Goal: Task Accomplishment & Management: Manage account settings

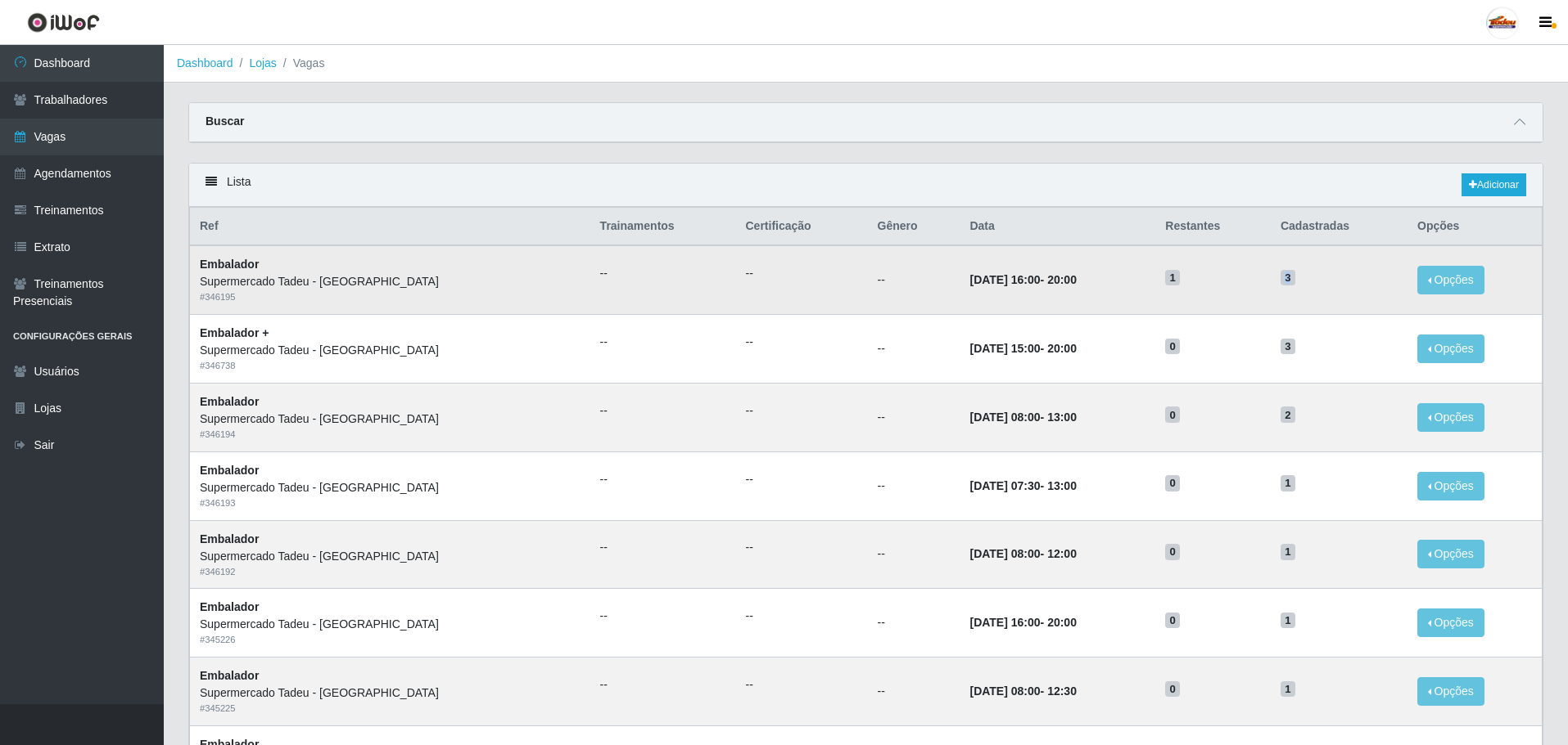
drag, startPoint x: 1256, startPoint y: 277, endPoint x: 1345, endPoint y: 287, distance: 89.6
click at [1345, 287] on tr "Embalador Supermercado Tadeu - [GEOGRAPHIC_DATA] # 346195 -- -- -- [DATE] 16:00…" at bounding box center [866, 279] width 1352 height 68
click at [987, 284] on time "[DATE] 16:00" at bounding box center [1004, 279] width 70 height 13
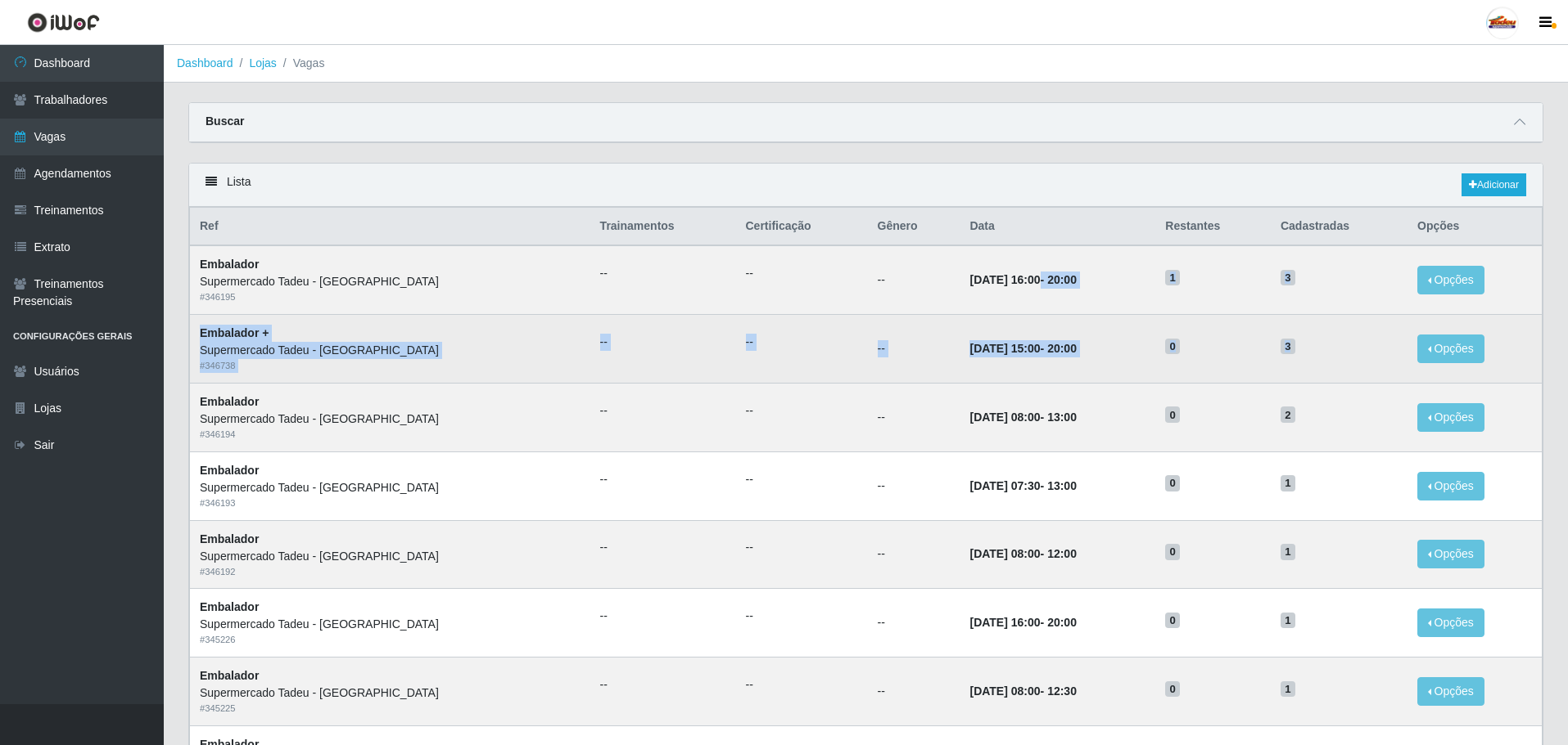
drag, startPoint x: 967, startPoint y: 280, endPoint x: 1328, endPoint y: 333, distance: 364.9
click at [1118, 363] on td "[DATE] 15:00 - 20:00" at bounding box center [1057, 349] width 196 height 68
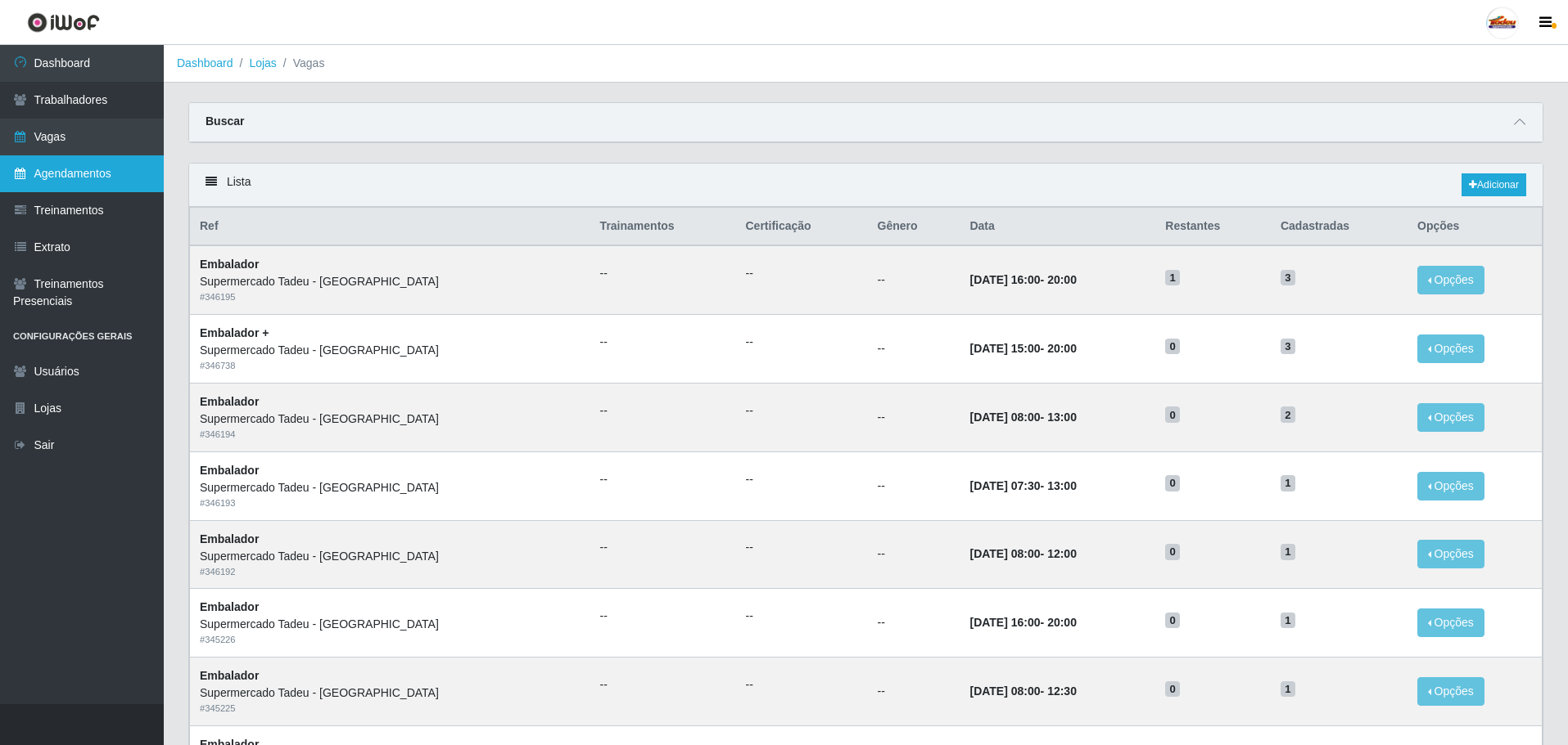
click at [74, 160] on link "Agendamentos" at bounding box center [82, 174] width 164 height 37
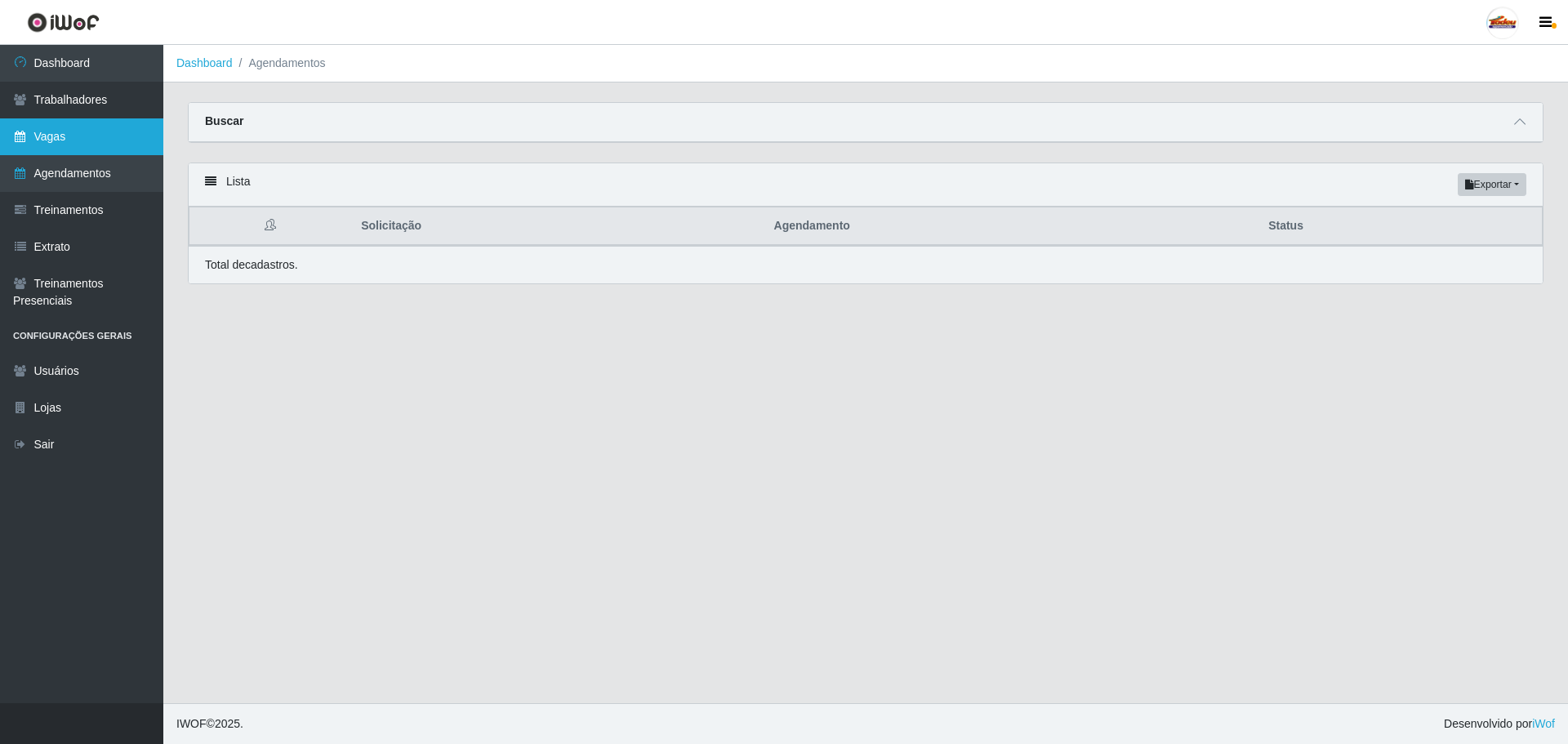
click at [73, 137] on link "Vagas" at bounding box center [81, 137] width 164 height 37
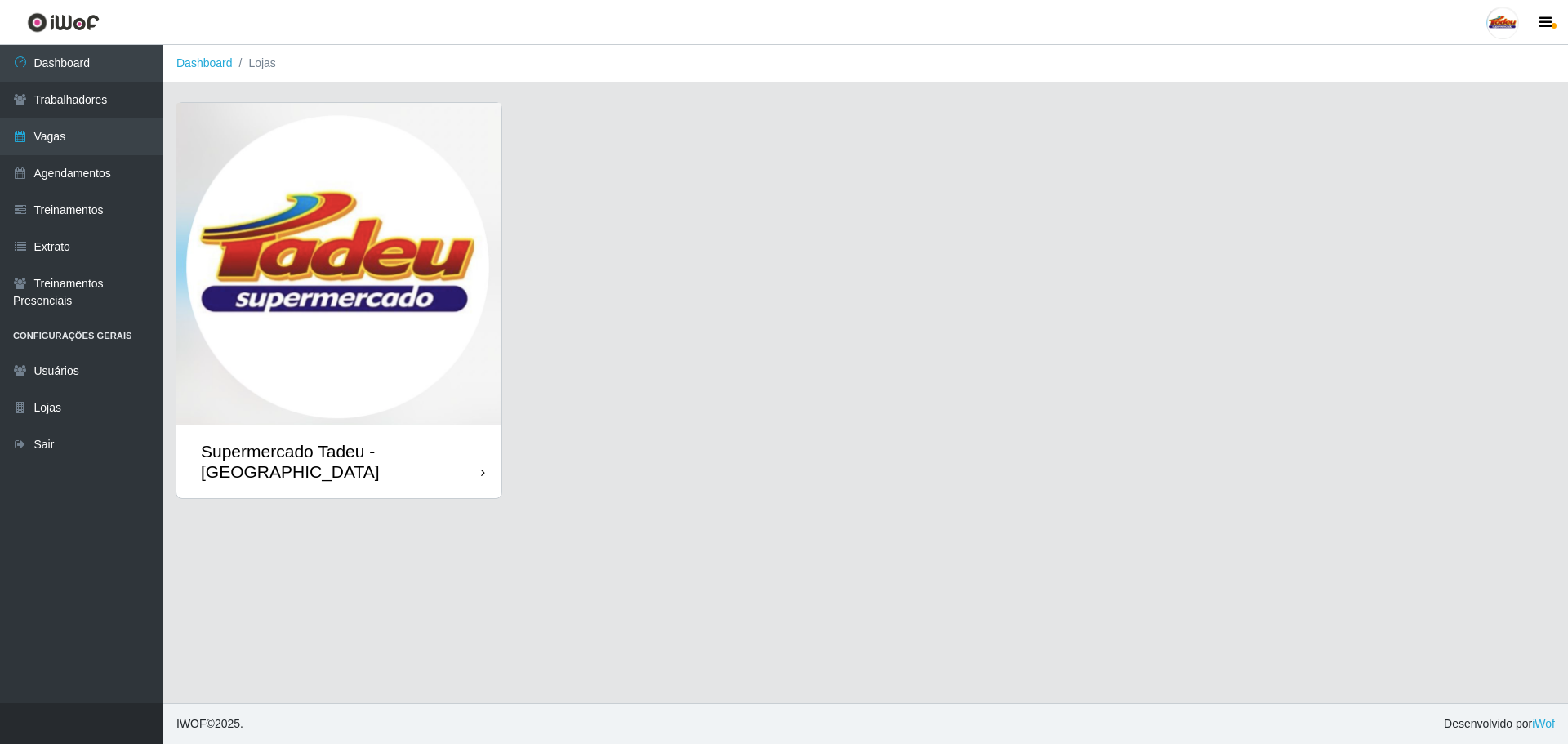
click at [462, 306] on img at bounding box center [338, 264] width 325 height 322
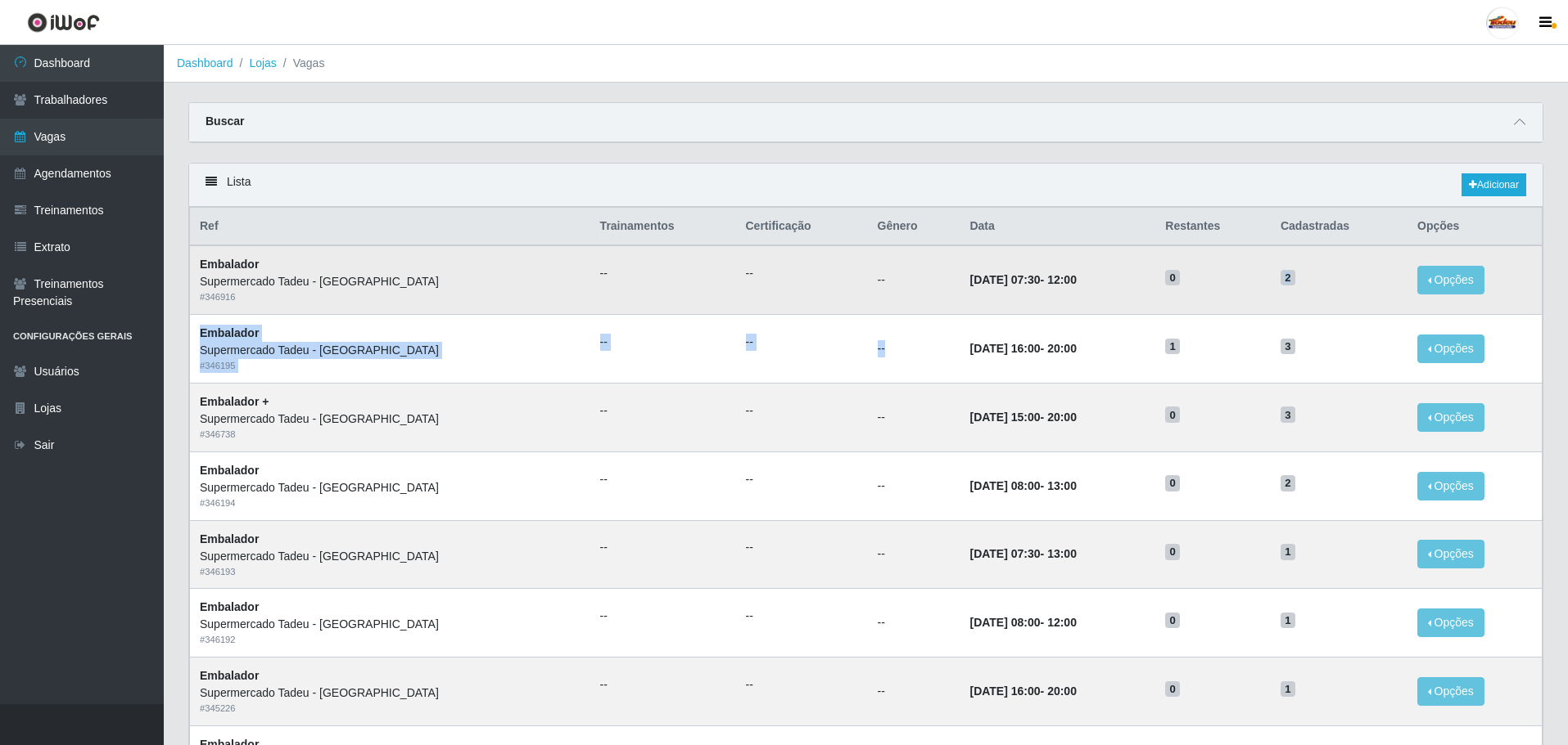
drag, startPoint x: 883, startPoint y: 360, endPoint x: 1243, endPoint y: 305, distance: 364.2
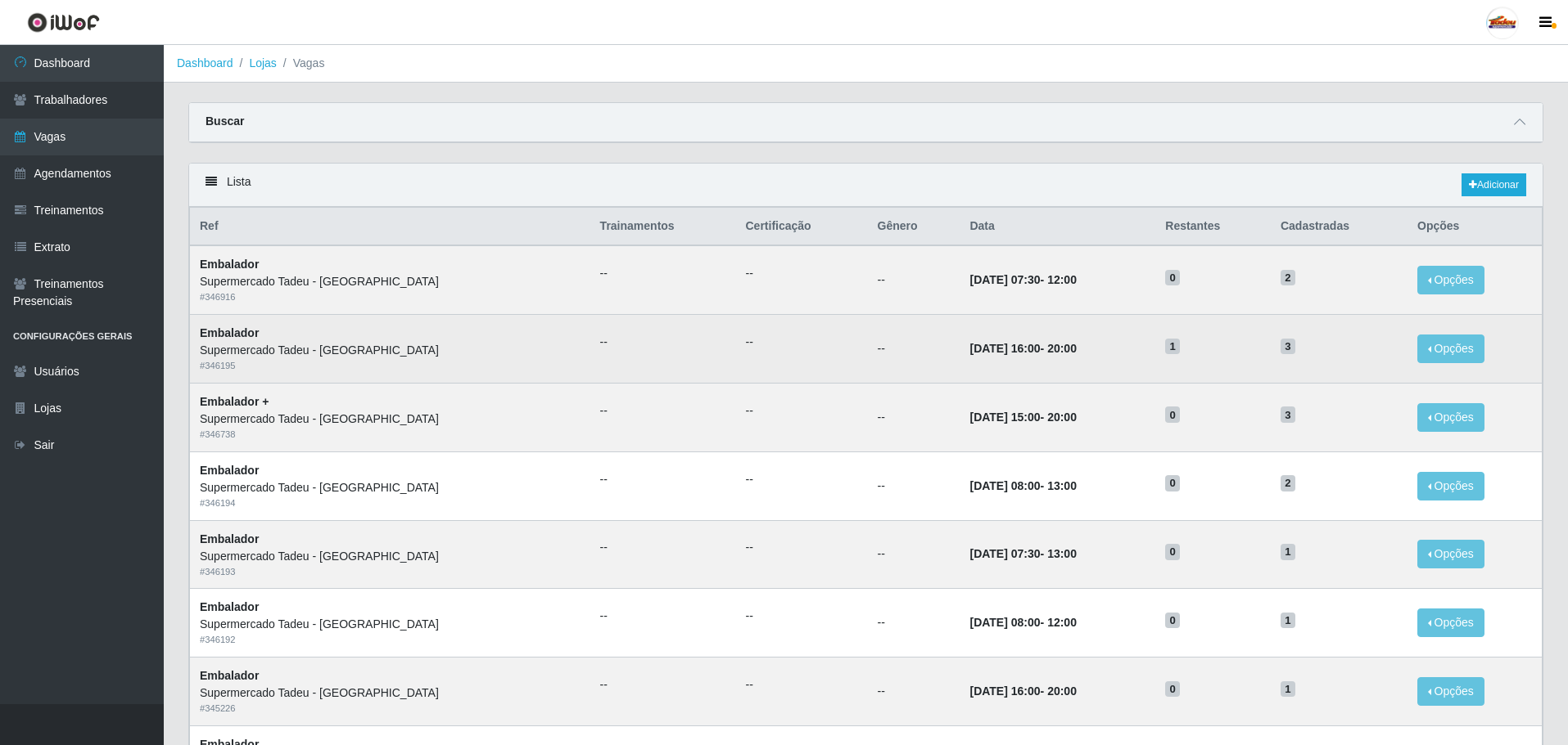
click at [1225, 322] on td "1" at bounding box center [1213, 349] width 115 height 68
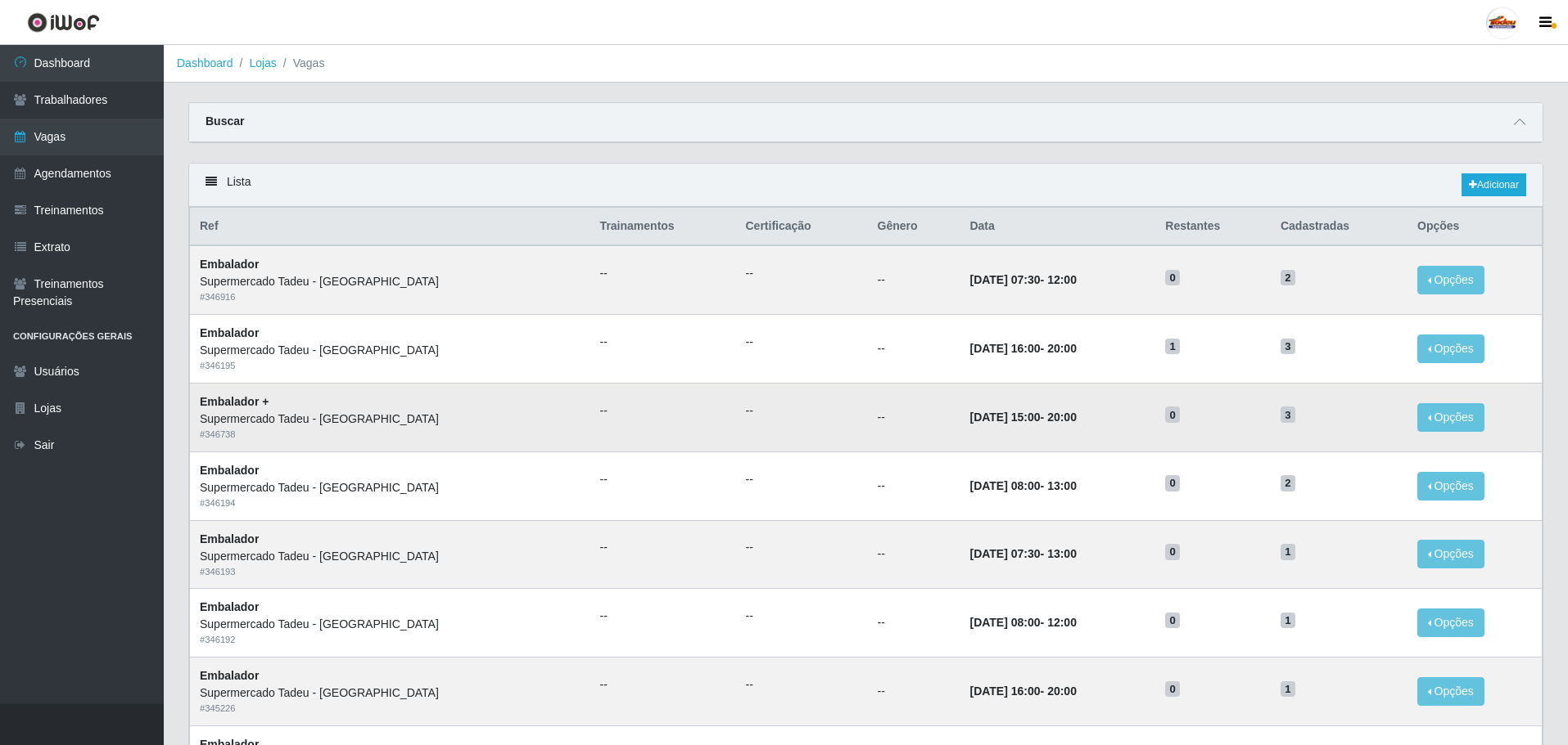
click at [886, 450] on td "--" at bounding box center [914, 417] width 92 height 68
drag, startPoint x: 885, startPoint y: 427, endPoint x: 1372, endPoint y: 414, distance: 487.2
click at [1372, 414] on tr "Embalador + Supermercado Tadeu - [GEOGRAPHIC_DATA] # 346738 -- -- -- [DATE] 15:…" at bounding box center [866, 417] width 1352 height 68
click at [1047, 421] on time "20:00" at bounding box center [1061, 417] width 29 height 13
drag, startPoint x: 966, startPoint y: 416, endPoint x: 1053, endPoint y: 416, distance: 87.0
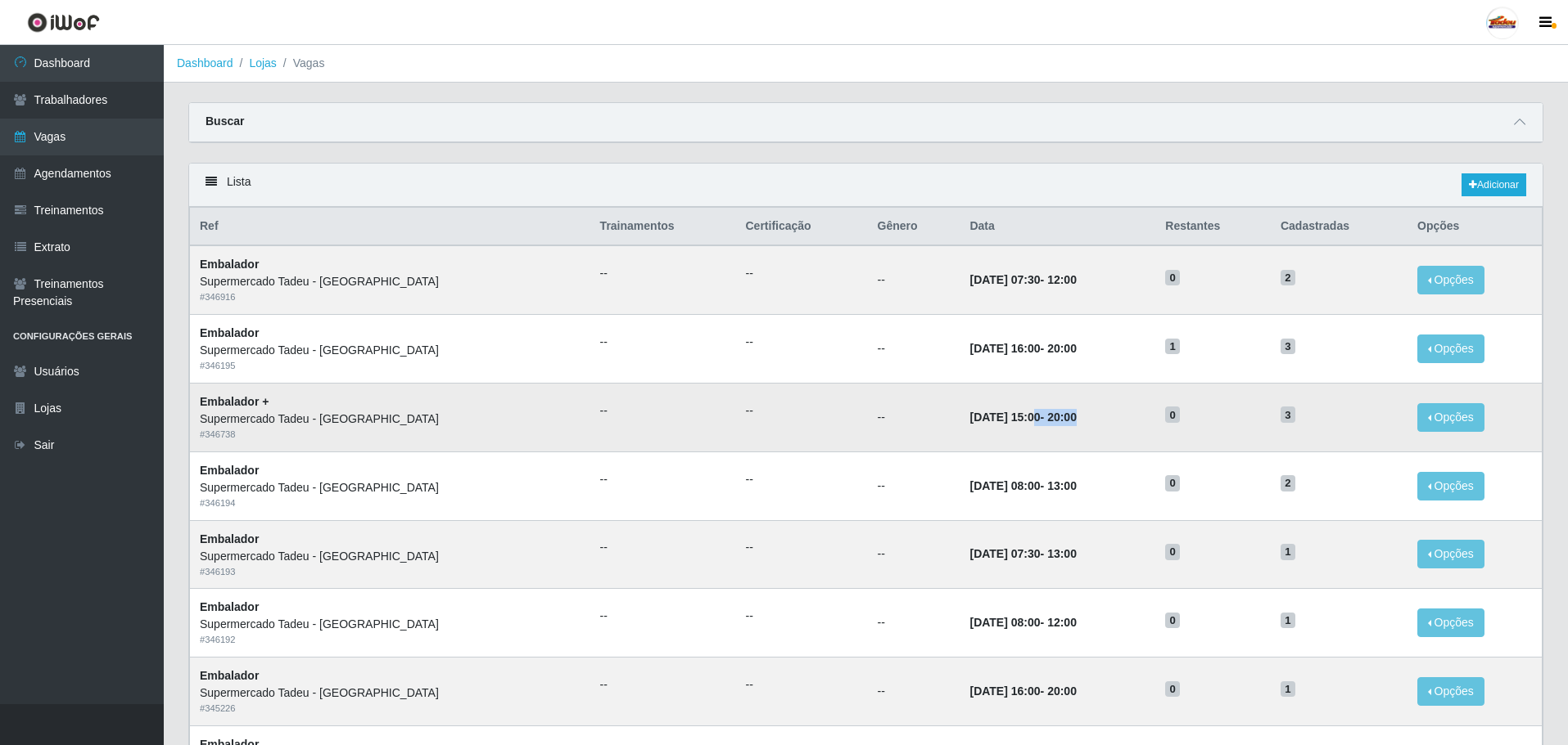
click at [1053, 416] on td "[DATE] 15:00 - 20:00" at bounding box center [1057, 417] width 196 height 68
click at [969, 278] on time "[DATE] 07:30" at bounding box center [1004, 279] width 70 height 13
drag, startPoint x: 904, startPoint y: 277, endPoint x: 1111, endPoint y: 288, distance: 207.3
click at [1111, 288] on td "[DATE] 07:30 - 12:00" at bounding box center [1057, 279] width 196 height 68
click at [1084, 279] on td "[DATE] 07:30 - 12:00" at bounding box center [1057, 279] width 196 height 68
